Goal: Check status: Check status

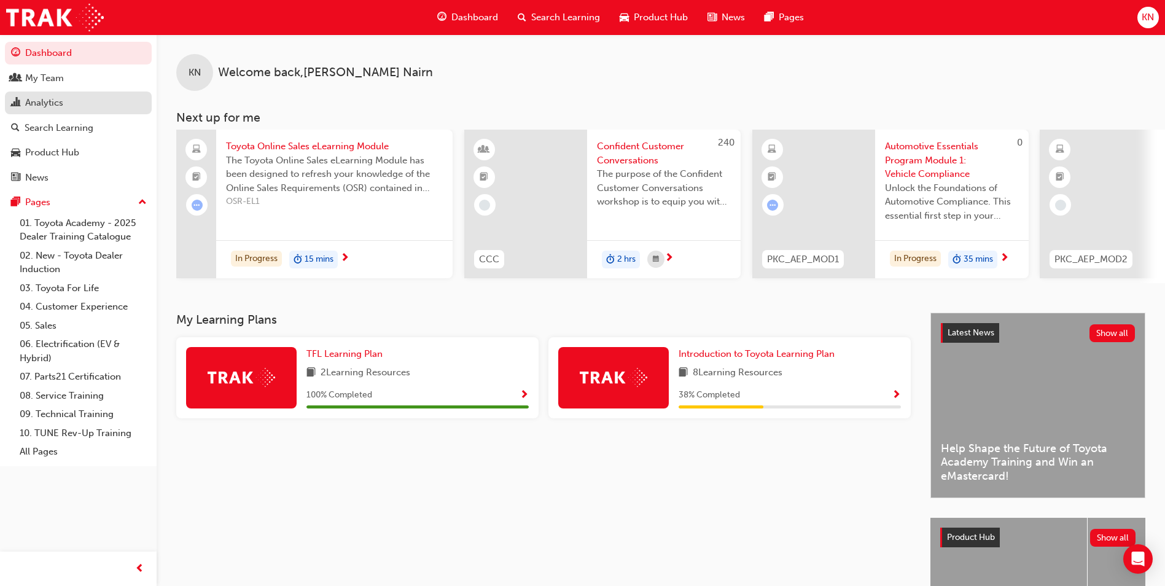
click at [55, 101] on div "Analytics" at bounding box center [44, 103] width 38 height 14
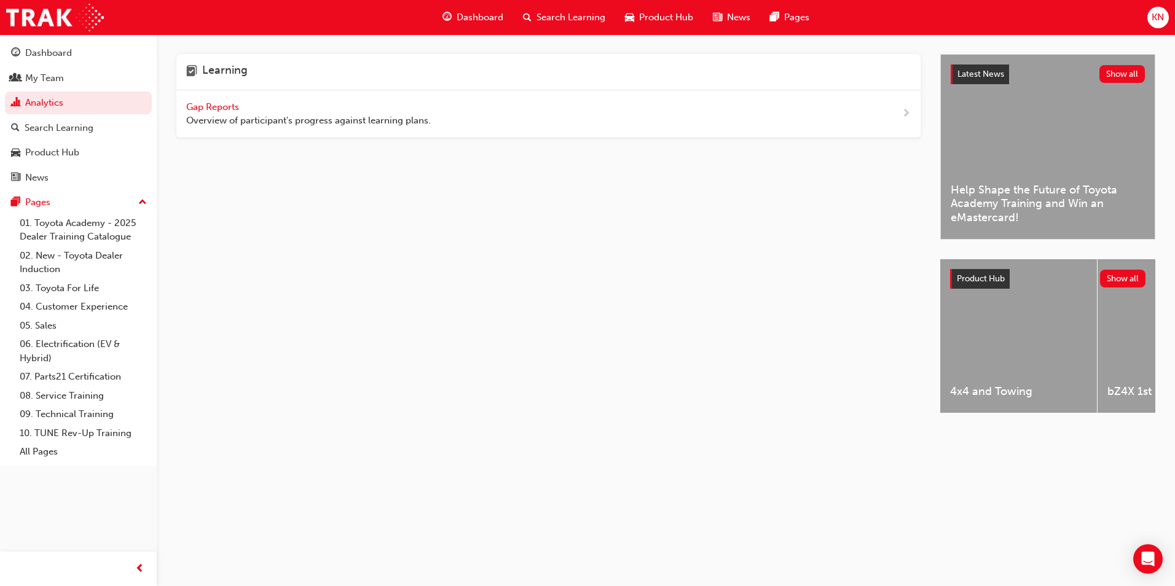
click at [227, 106] on span "Gap Reports" at bounding box center [213, 106] width 55 height 11
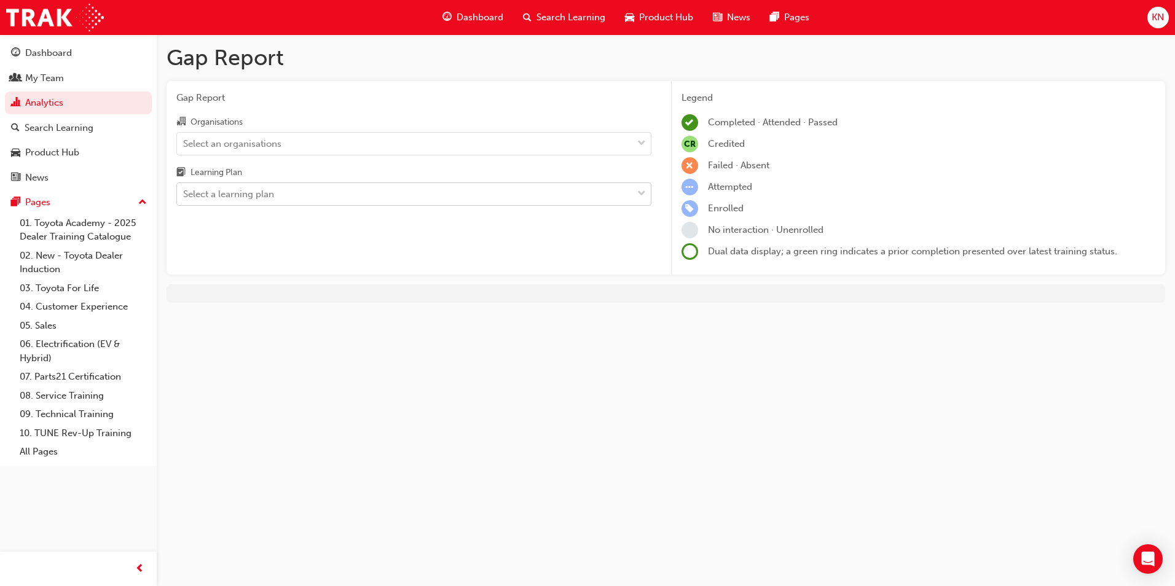
click at [260, 193] on div "Select a learning plan" at bounding box center [228, 194] width 91 height 14
click at [184, 193] on input "Learning Plan Select a learning plan" at bounding box center [183, 194] width 1 height 10
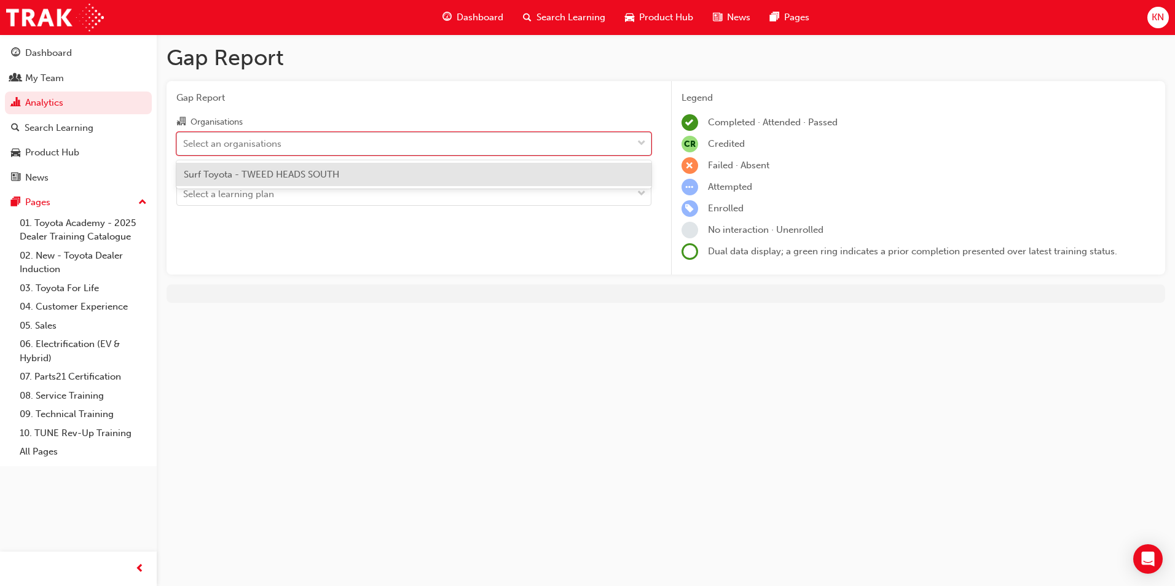
click at [259, 143] on div "Select an organisations" at bounding box center [232, 143] width 98 height 14
click at [184, 143] on input "Organisations option Surf Toyota - TWEED HEADS SOUTH focused, 1 of 1. 1 result …" at bounding box center [183, 143] width 1 height 10
click at [260, 174] on span "Surf Toyota - TWEED HEADS SOUTH" at bounding box center [261, 174] width 155 height 11
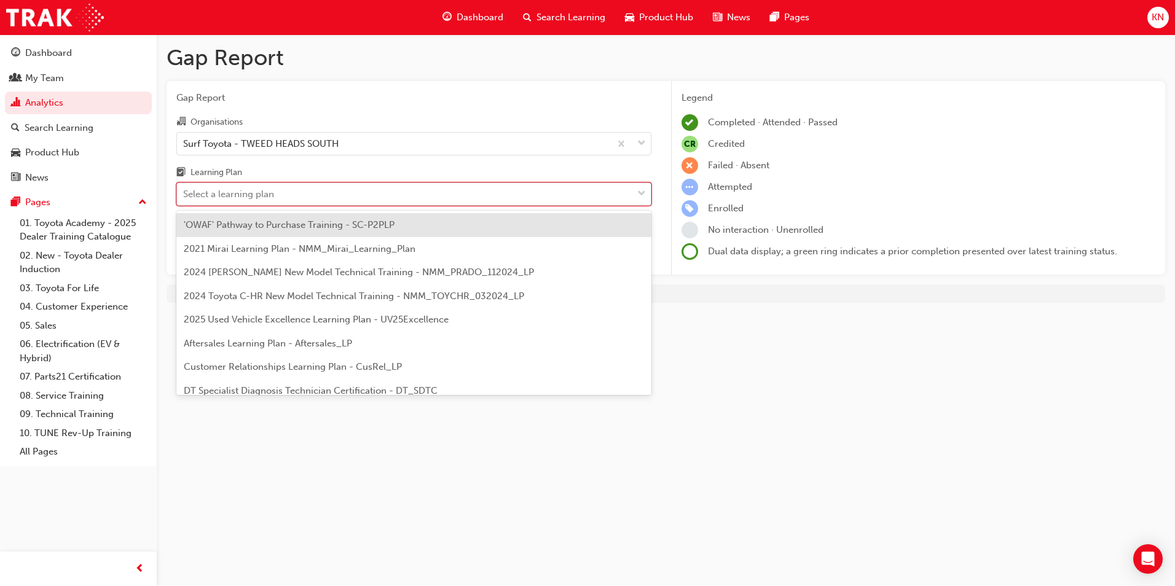
click at [264, 197] on div "Select a learning plan" at bounding box center [228, 194] width 91 height 14
click at [184, 197] on input "Learning Plan option 'OWAF' Pathway to Purchase Training - SC-P2PLP focused, 1 …" at bounding box center [183, 194] width 1 height 10
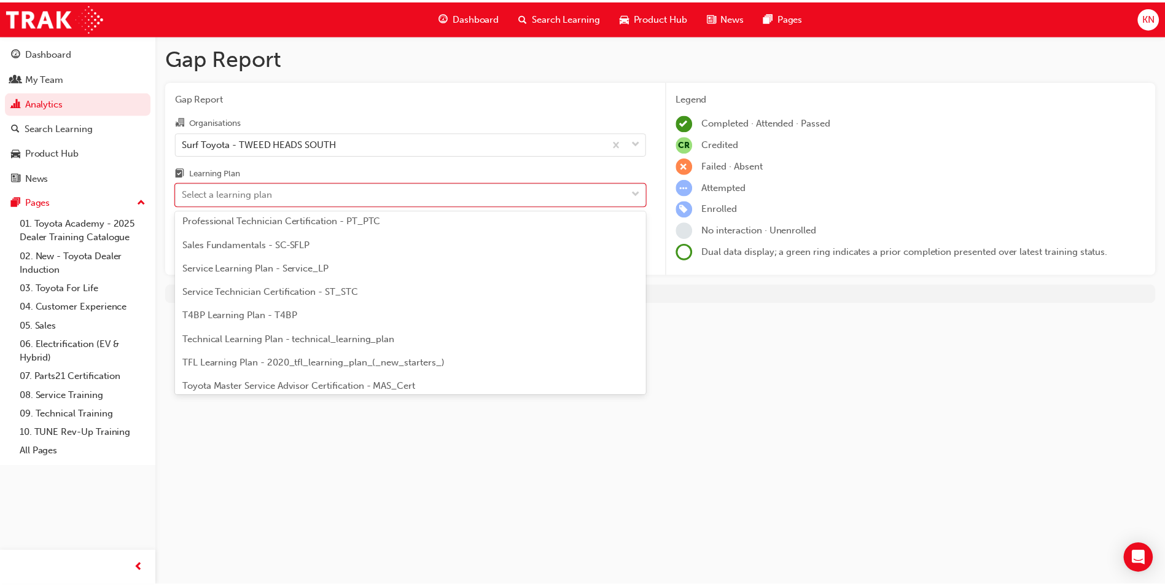
scroll to position [530, 0]
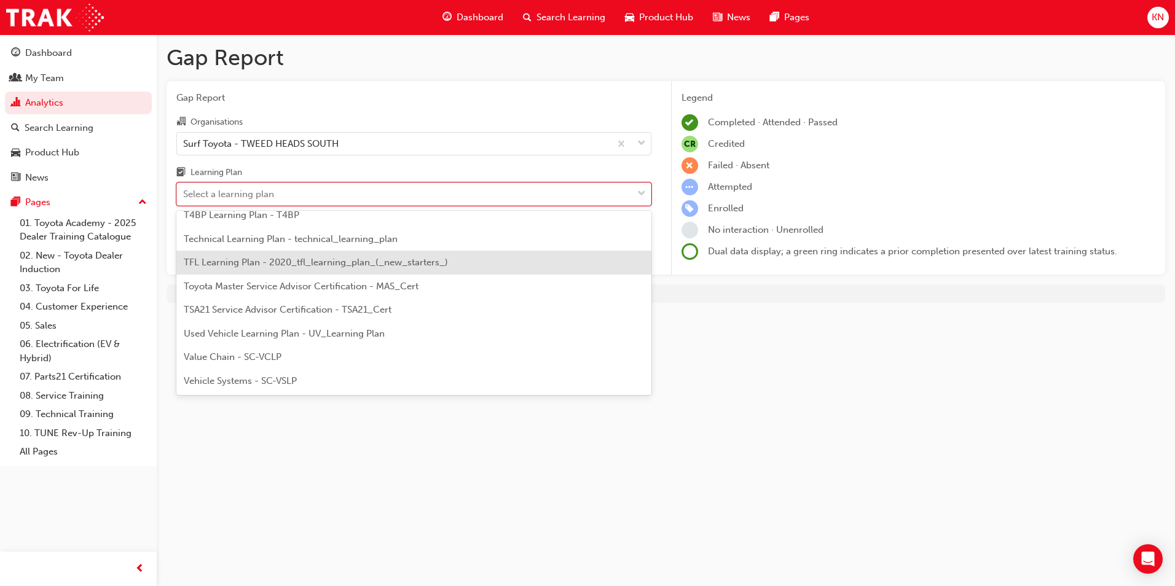
click at [268, 265] on span "TFL Learning Plan - 2020_tfl_learning_plan_(_new_starters_)" at bounding box center [316, 262] width 264 height 11
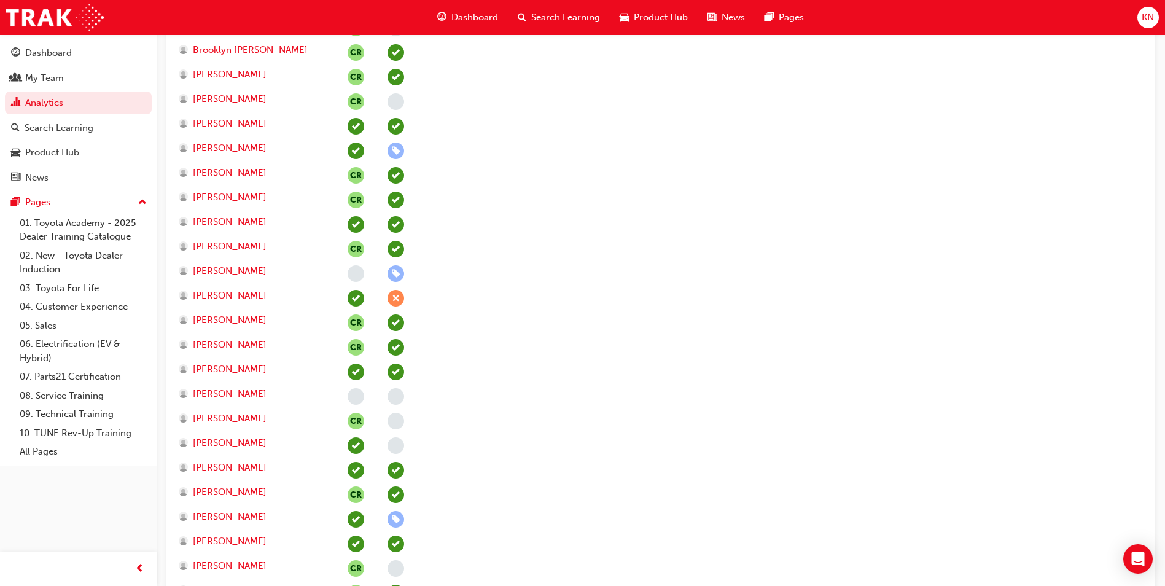
scroll to position [684, 0]
